Goal: Navigation & Orientation: Find specific page/section

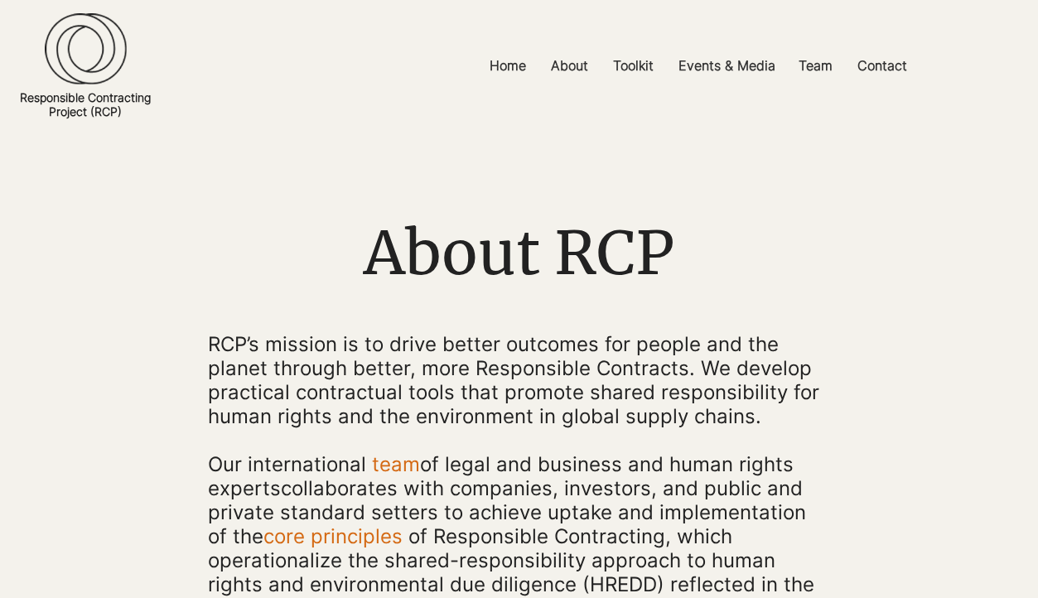
click at [89, 44] on img at bounding box center [86, 48] width 82 height 71
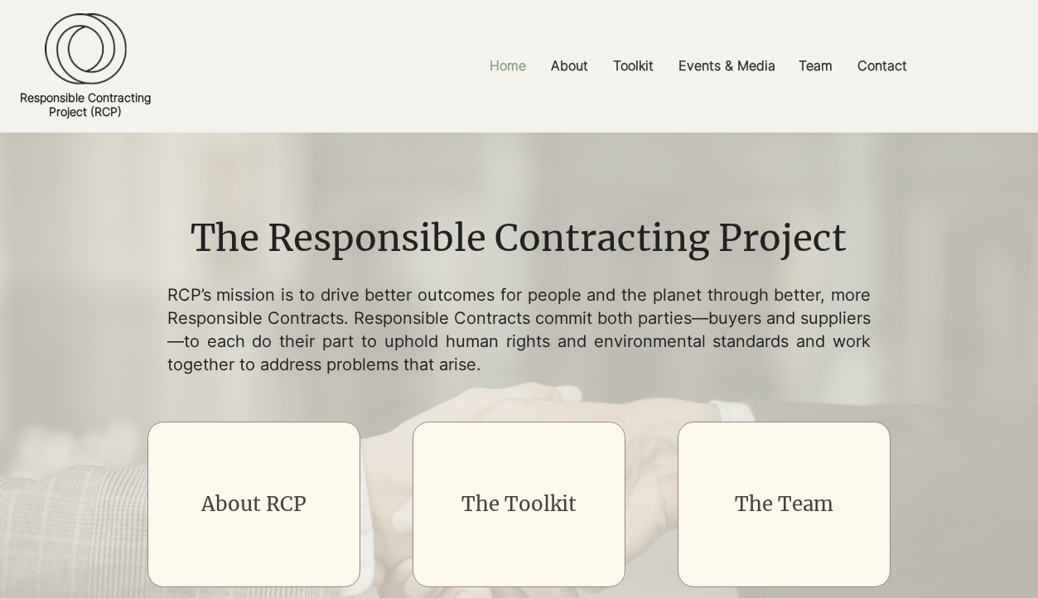
click at [509, 66] on p "Home" at bounding box center [507, 65] width 53 height 37
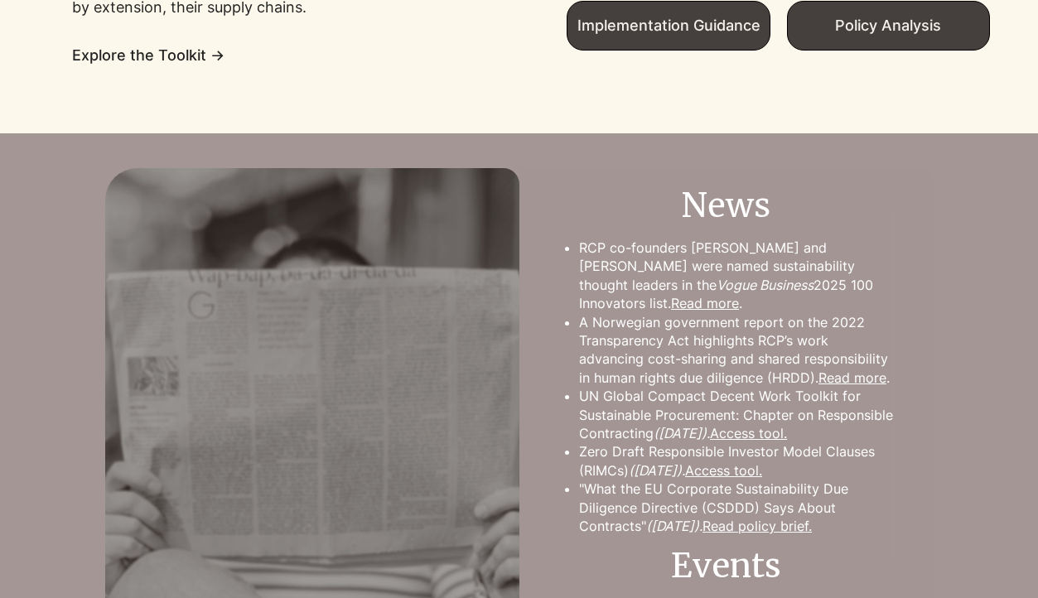
scroll to position [1429, 0]
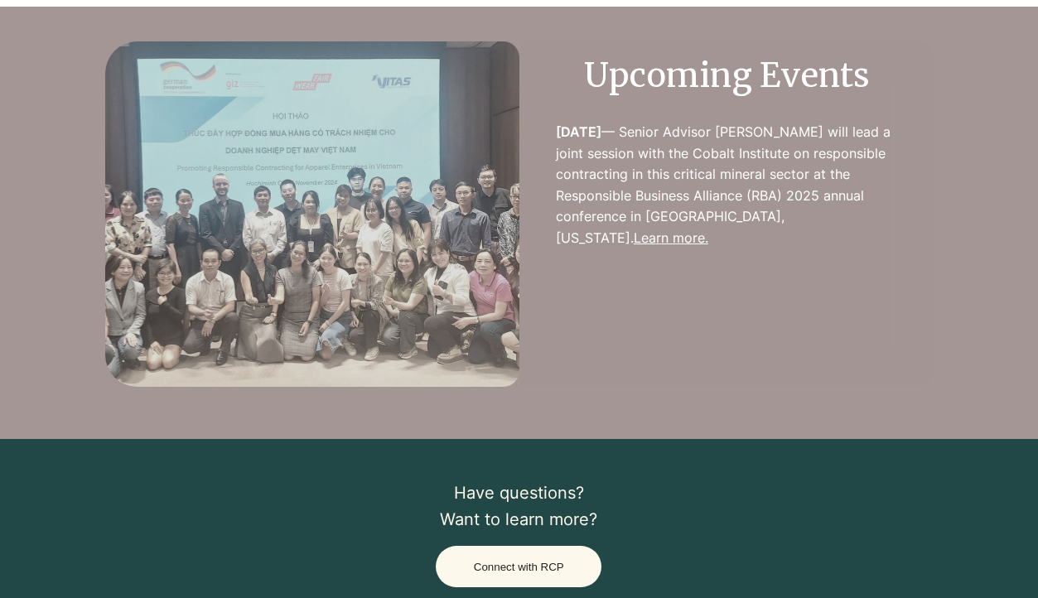
scroll to position [2155, 0]
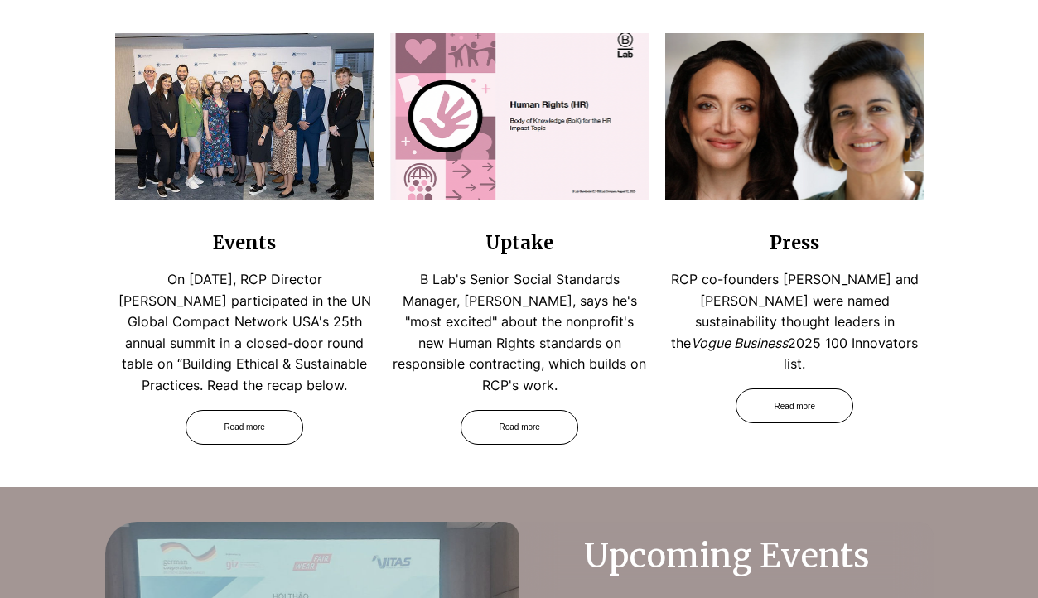
scroll to position [1676, 0]
